Goal: Information Seeking & Learning: Learn about a topic

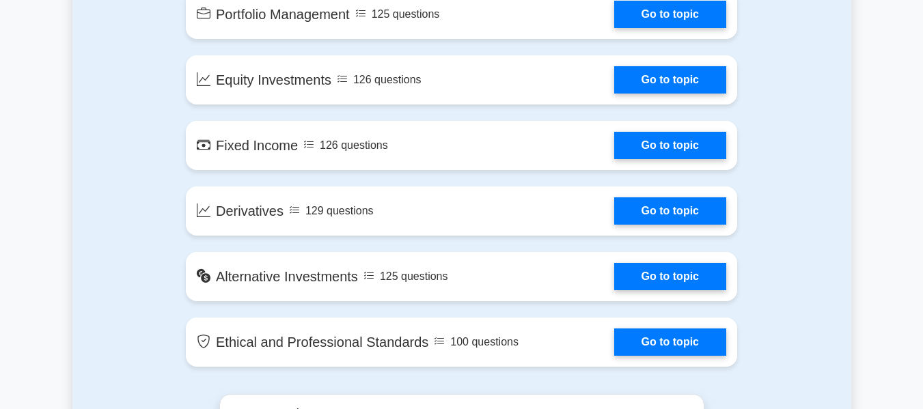
scroll to position [1102, 0]
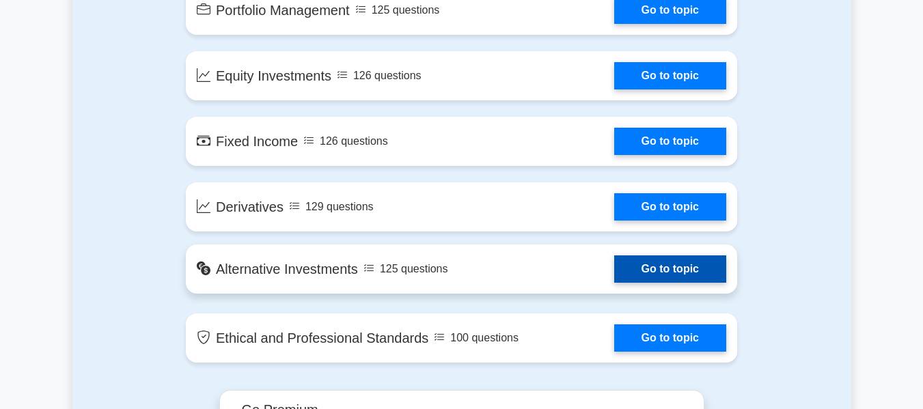
click at [677, 263] on link "Go to topic" at bounding box center [670, 268] width 112 height 27
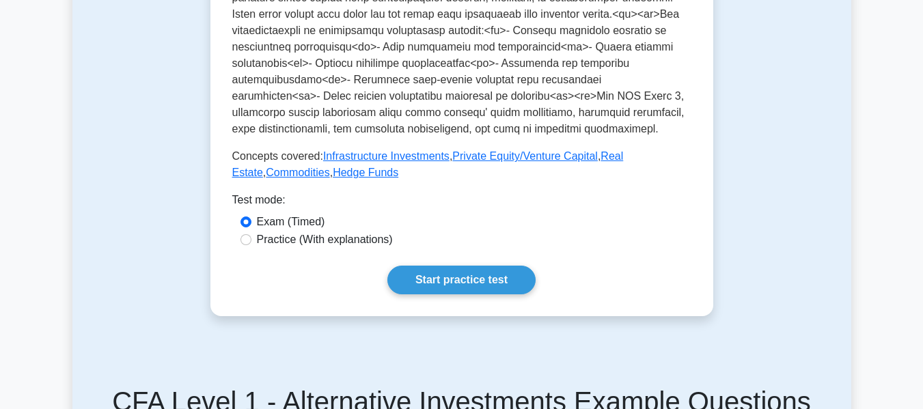
scroll to position [694, 0]
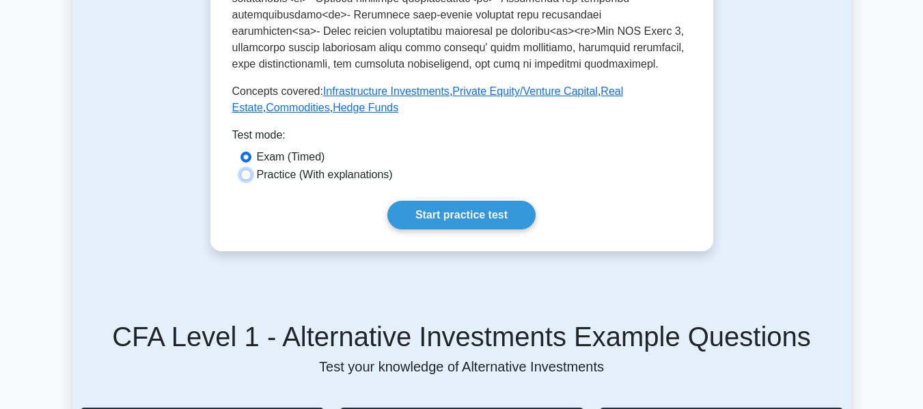
click at [244, 169] on input "Practice (With explanations)" at bounding box center [245, 174] width 11 height 11
radio input "true"
click at [472, 201] on link "Start practice test" at bounding box center [461, 215] width 148 height 29
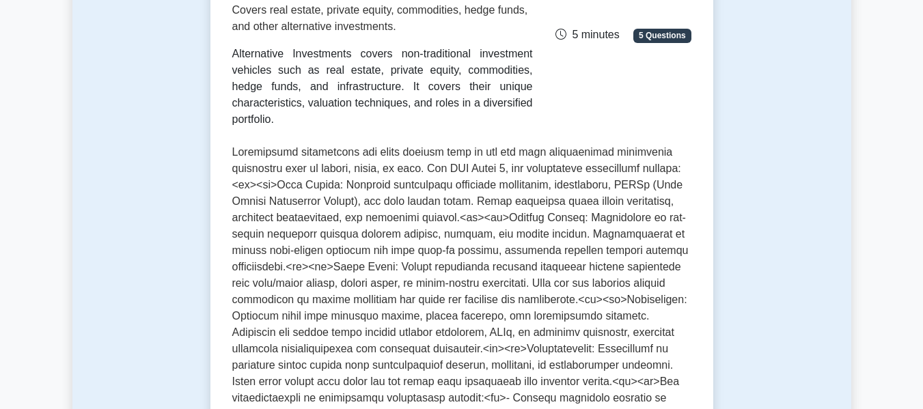
scroll to position [0, 0]
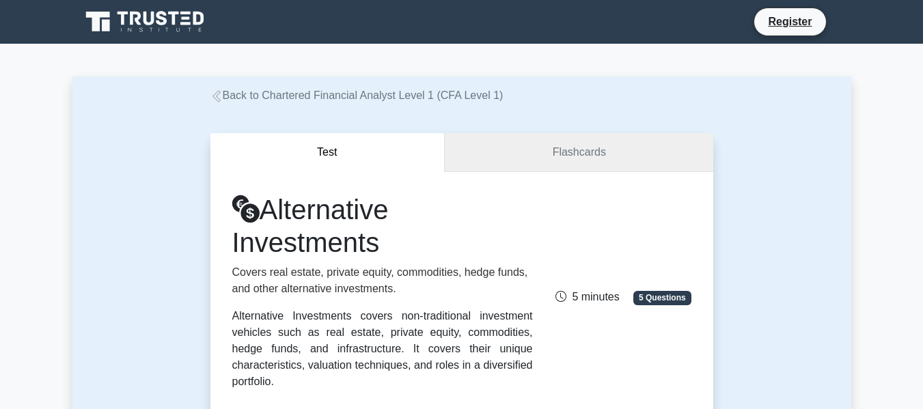
click at [537, 147] on link "Flashcards" at bounding box center [579, 152] width 268 height 39
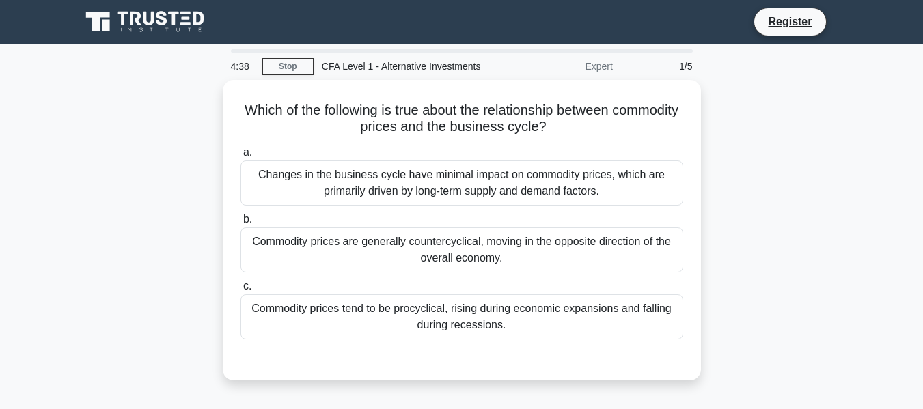
click at [472, 191] on div "Changes in the business cycle have minimal impact on commodity prices, which ar…" at bounding box center [461, 182] width 443 height 45
click at [240, 157] on input "a. Changes in the business cycle have minimal impact on commodity prices, which…" at bounding box center [240, 152] width 0 height 9
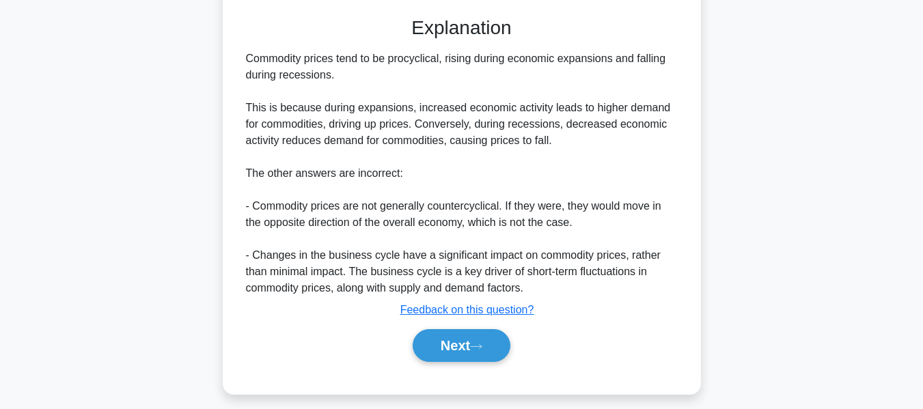
scroll to position [352, 0]
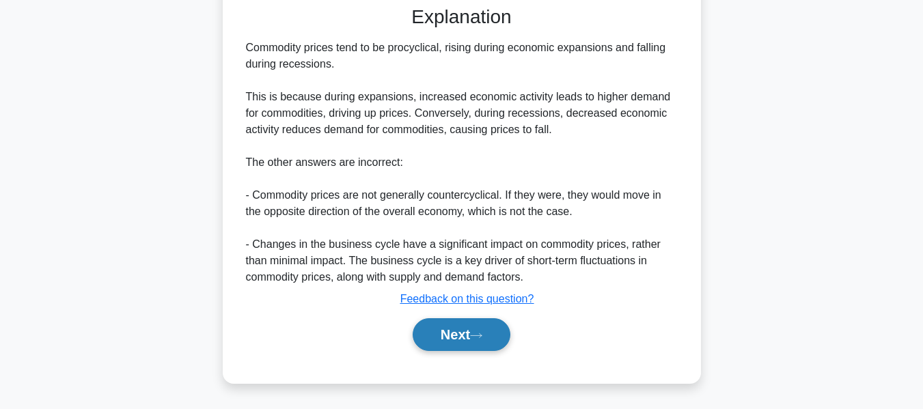
click at [482, 334] on icon at bounding box center [476, 336] width 12 height 8
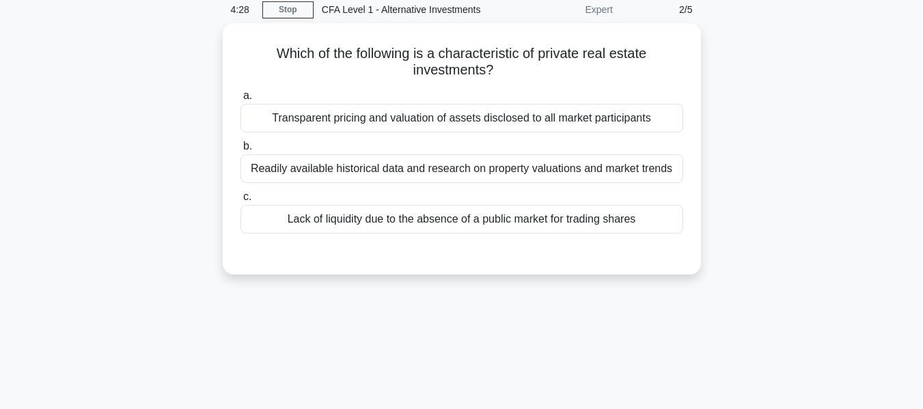
scroll to position [0, 0]
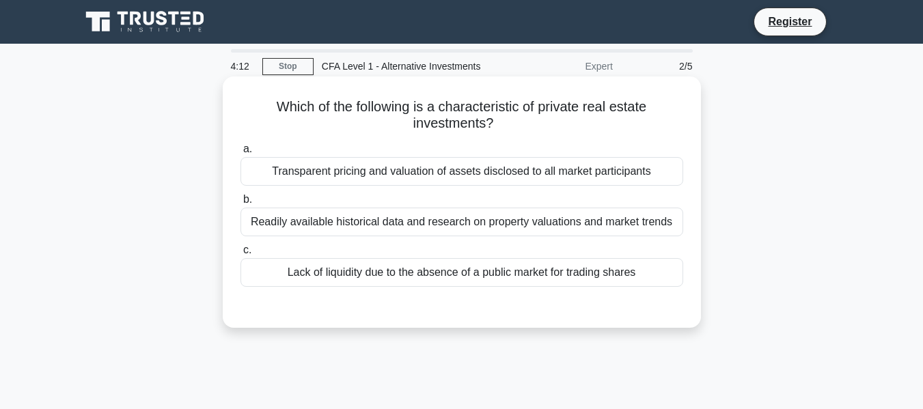
click at [453, 228] on div "Readily available historical data and research on property valuations and marke…" at bounding box center [461, 222] width 443 height 29
click at [240, 204] on input "b. Readily available historical data and research on property valuations and ma…" at bounding box center [240, 199] width 0 height 9
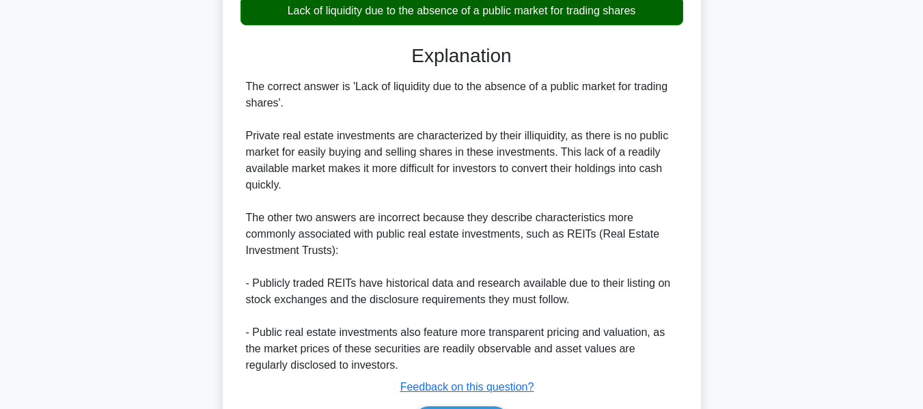
scroll to position [368, 0]
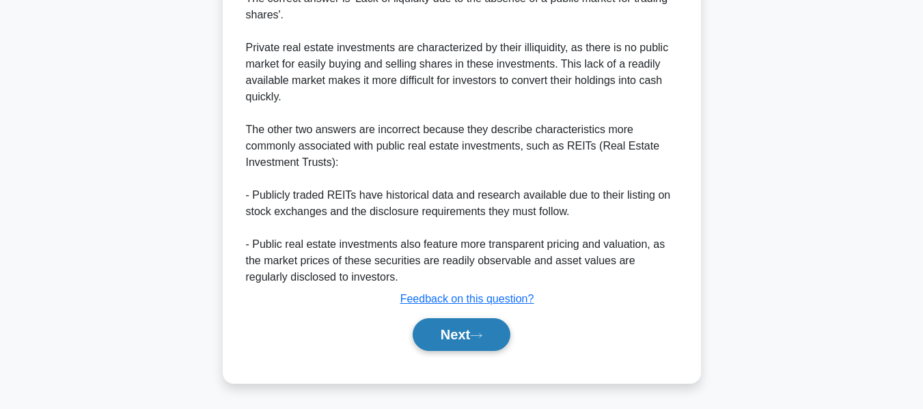
click at [466, 335] on button "Next" at bounding box center [461, 334] width 98 height 33
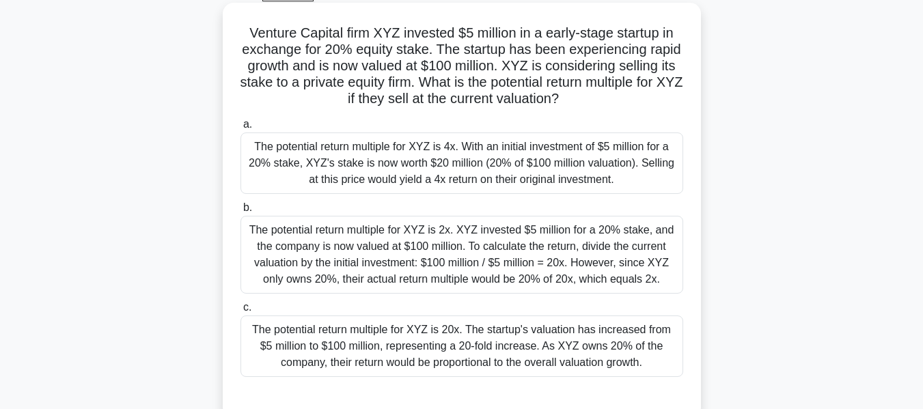
scroll to position [70, 0]
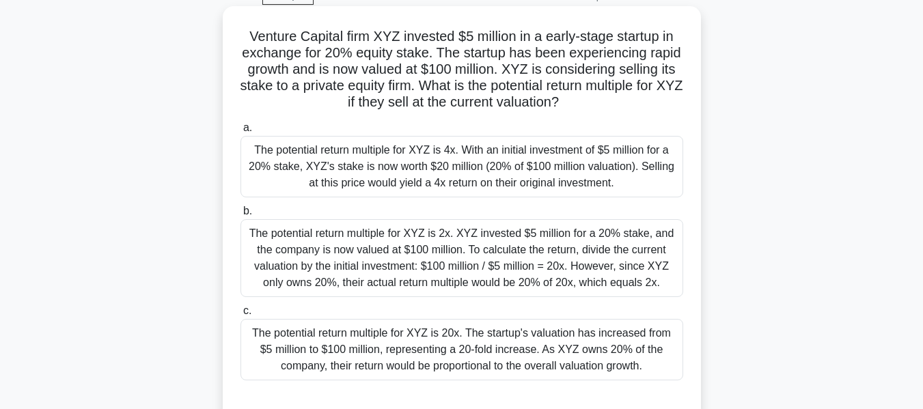
click at [448, 173] on div "The potential return multiple for XYZ is 4x. With an initial investment of $5 m…" at bounding box center [461, 166] width 443 height 61
click at [240, 132] on input "a. The potential return multiple for XYZ is 4x. With an initial investment of $…" at bounding box center [240, 128] width 0 height 9
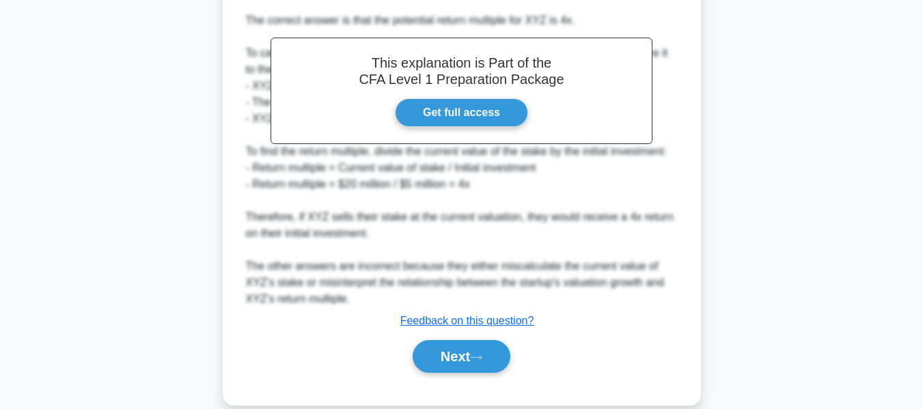
scroll to position [514, 0]
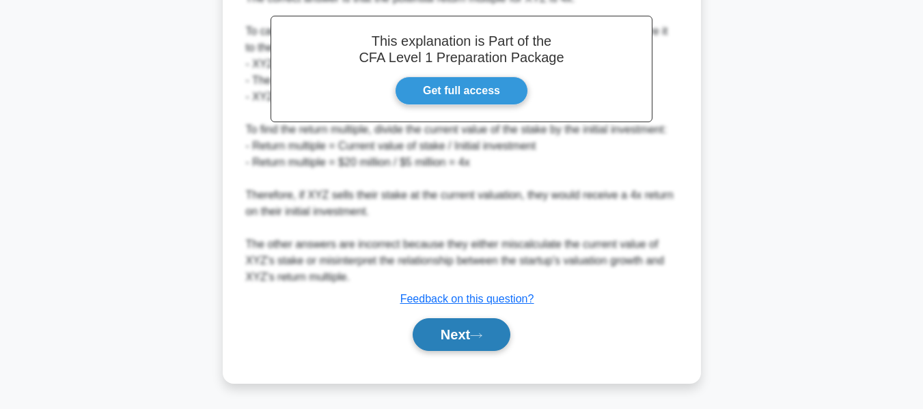
click at [468, 338] on button "Next" at bounding box center [461, 334] width 98 height 33
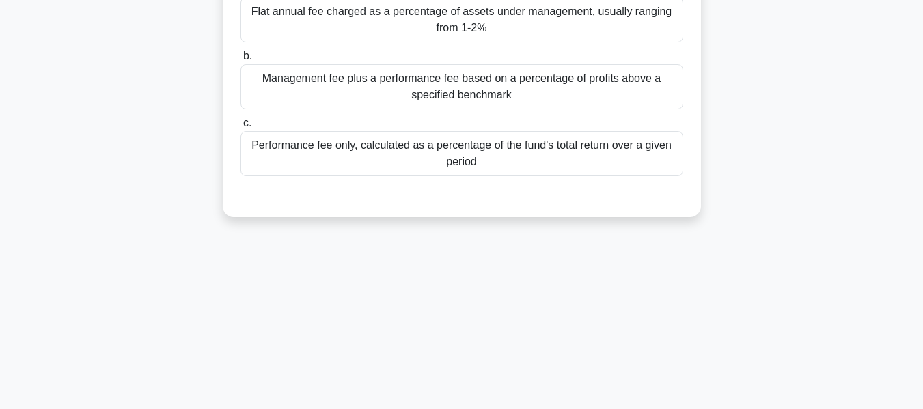
scroll to position [0, 0]
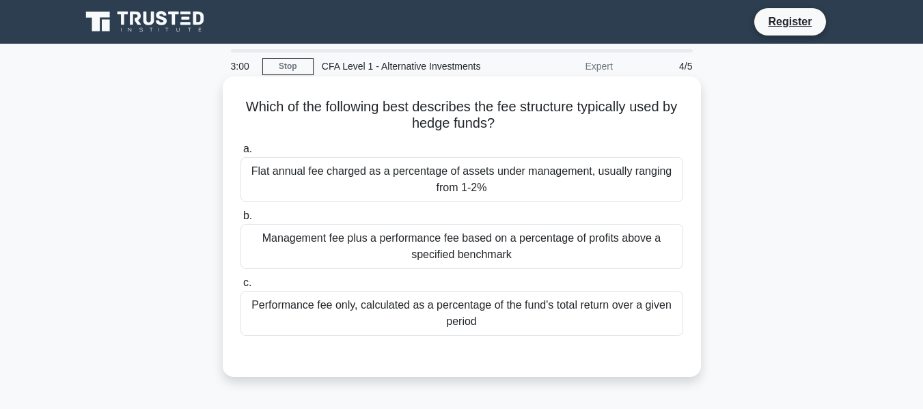
click at [486, 320] on div "Performance fee only, calculated as a percentage of the fund's total return ove…" at bounding box center [461, 313] width 443 height 45
click at [240, 287] on input "c. Performance fee only, calculated as a percentage of the fund's total return …" at bounding box center [240, 283] width 0 height 9
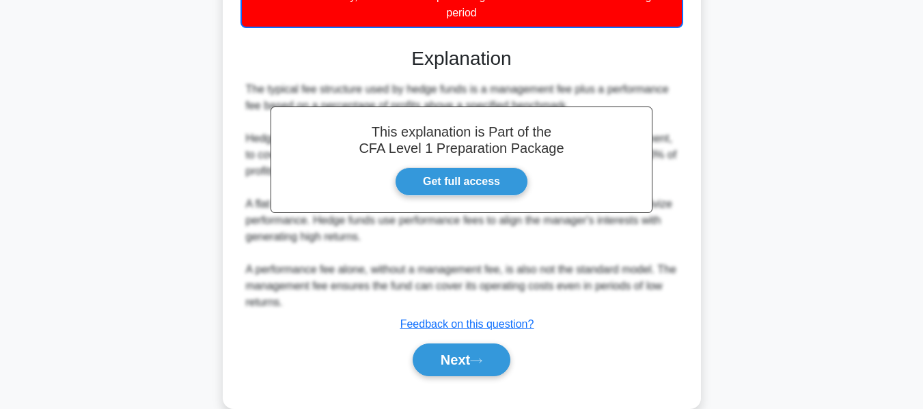
scroll to position [335, 0]
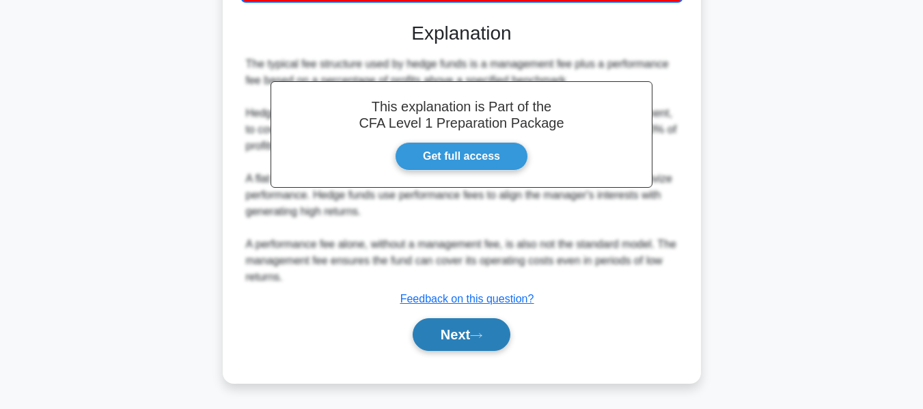
click at [471, 338] on button "Next" at bounding box center [461, 334] width 98 height 33
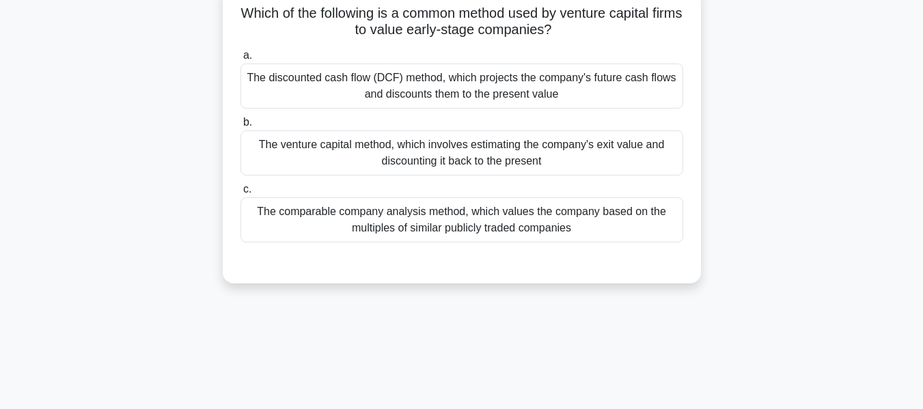
scroll to position [0, 0]
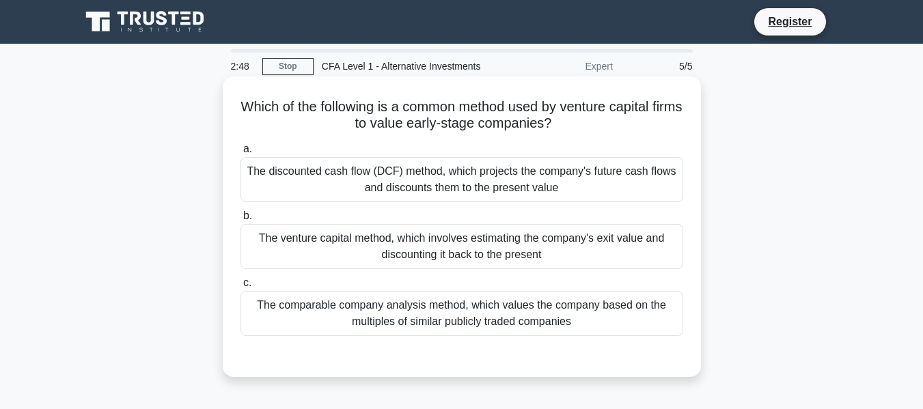
click at [423, 242] on div "The venture capital method, which involves estimating the company's exit value …" at bounding box center [461, 246] width 443 height 45
click at [240, 221] on input "b. The venture capital method, which involves estimating the company's exit val…" at bounding box center [240, 216] width 0 height 9
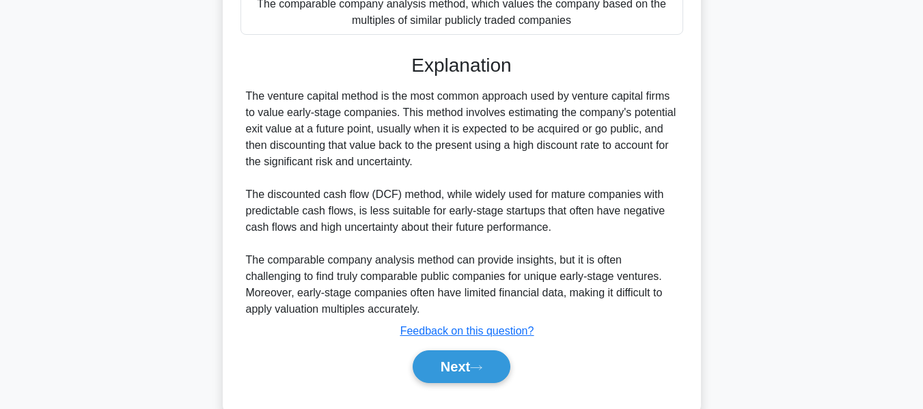
scroll to position [334, 0]
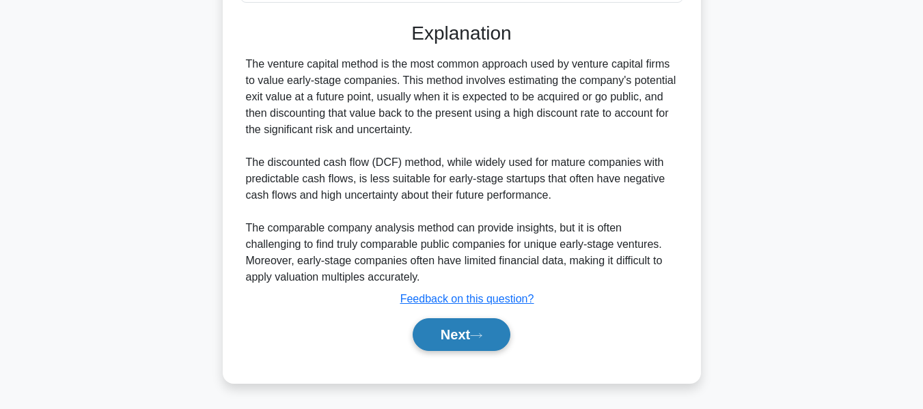
click at [466, 339] on button "Next" at bounding box center [461, 334] width 98 height 33
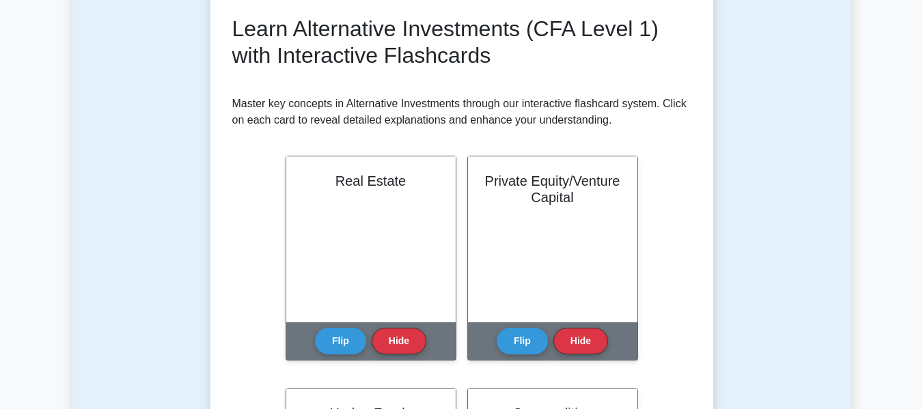
scroll to position [191, 0]
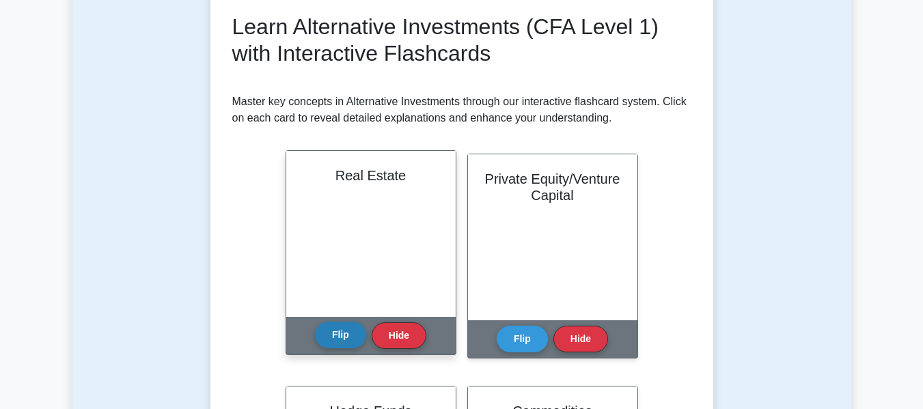
click at [346, 341] on button "Flip" at bounding box center [340, 335] width 51 height 27
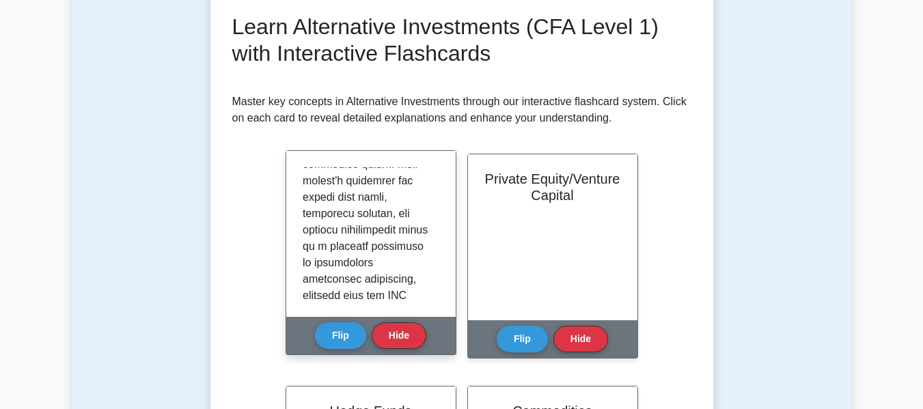
scroll to position [1402, 0]
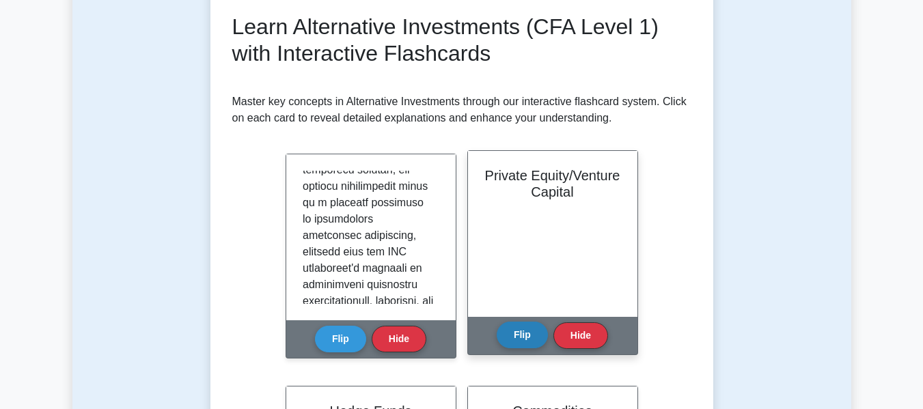
click at [534, 334] on button "Flip" at bounding box center [521, 335] width 51 height 27
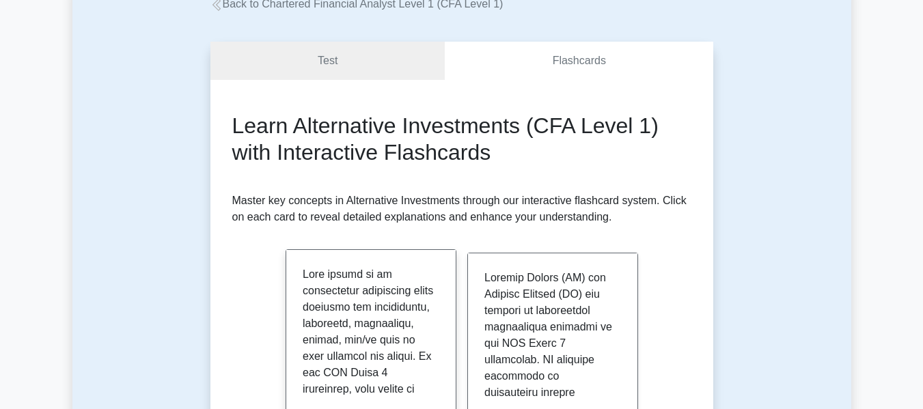
scroll to position [91, 0]
